Goal: Task Accomplishment & Management: Use online tool/utility

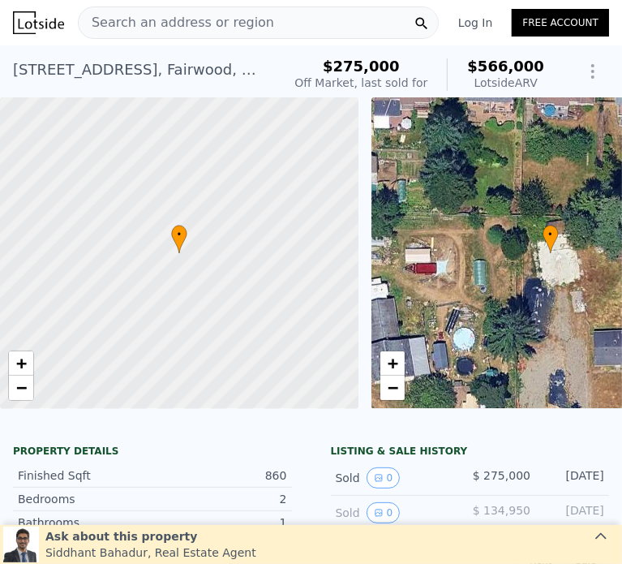
click at [243, 21] on span "Search an address or region" at bounding box center [176, 22] width 195 height 19
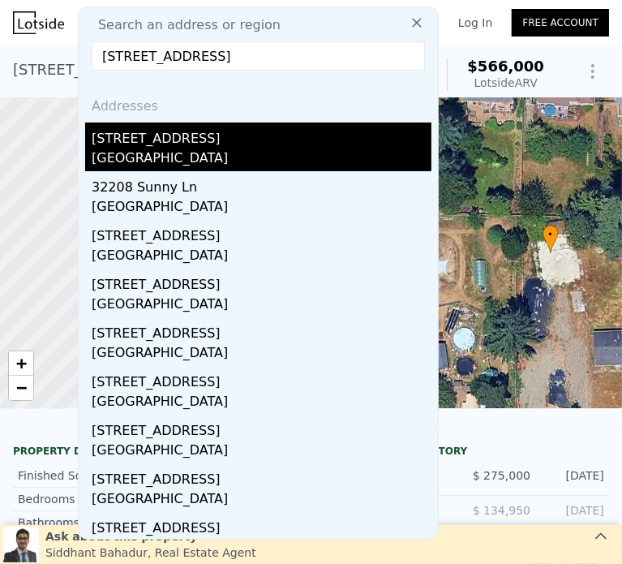
type input "[STREET_ADDRESS]"
click at [230, 148] on div "[GEOGRAPHIC_DATA]" at bounding box center [262, 159] width 340 height 23
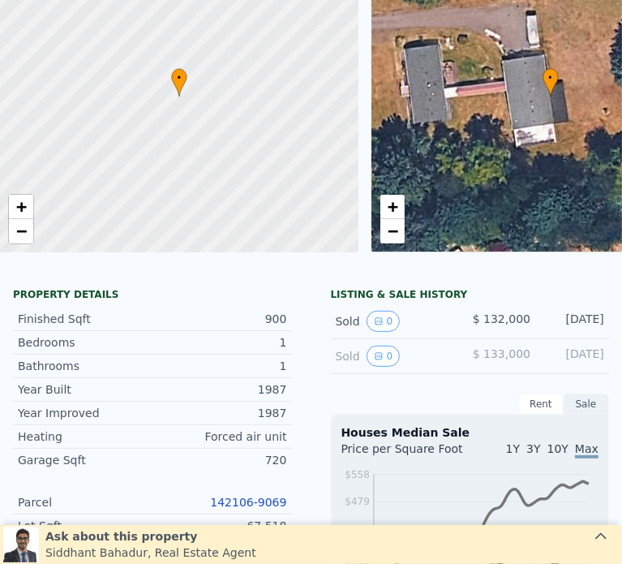
scroll to position [6, 0]
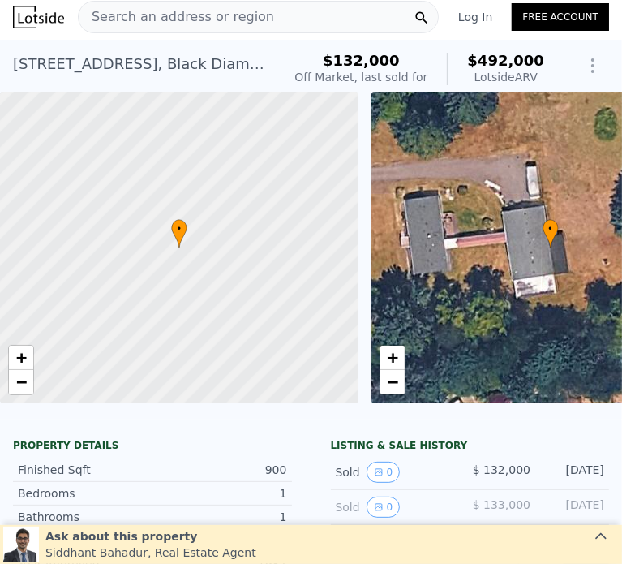
click at [165, 19] on span "Search an address or region" at bounding box center [176, 16] width 195 height 19
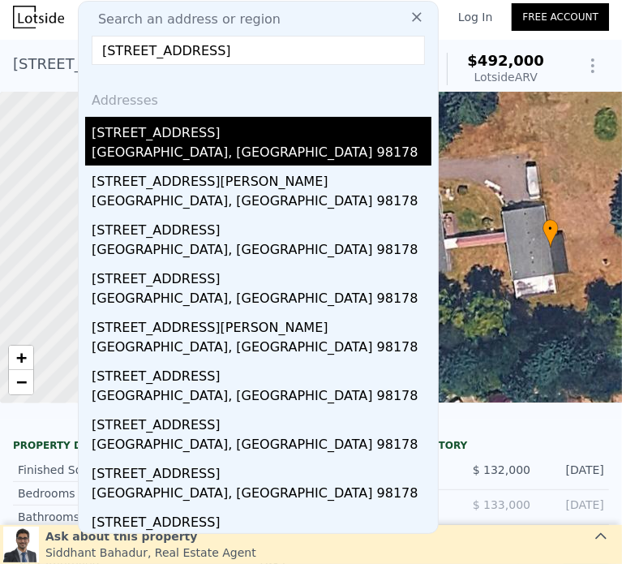
type input "[STREET_ADDRESS]"
click at [175, 146] on div "[GEOGRAPHIC_DATA], [GEOGRAPHIC_DATA] 98178" at bounding box center [262, 154] width 340 height 23
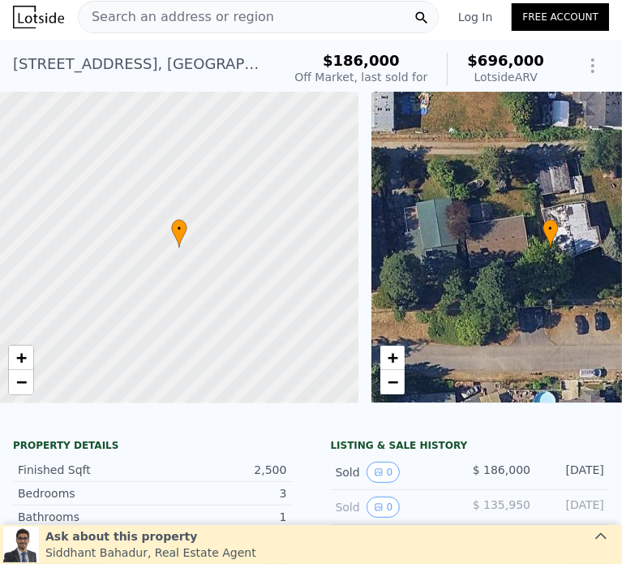
click at [220, 20] on span "Search an address or region" at bounding box center [176, 16] width 195 height 19
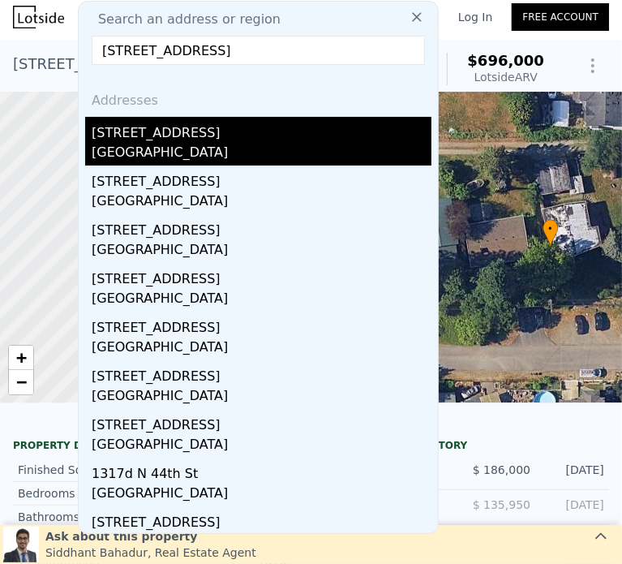
type input "[STREET_ADDRESS]"
click at [182, 143] on div "[GEOGRAPHIC_DATA]" at bounding box center [262, 154] width 340 height 23
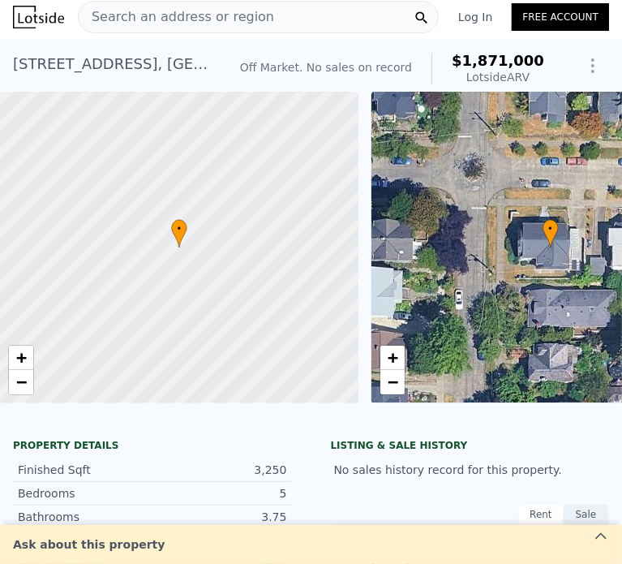
click at [223, 23] on span "Search an address or region" at bounding box center [176, 16] width 195 height 19
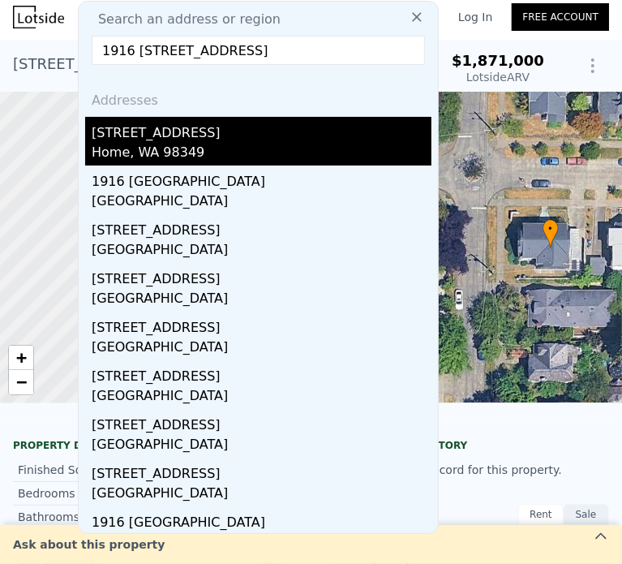
type input "1916 [STREET_ADDRESS]"
click at [200, 143] on div "Home, WA 98349" at bounding box center [262, 154] width 340 height 23
